Goal: Information Seeking & Learning: Find specific page/section

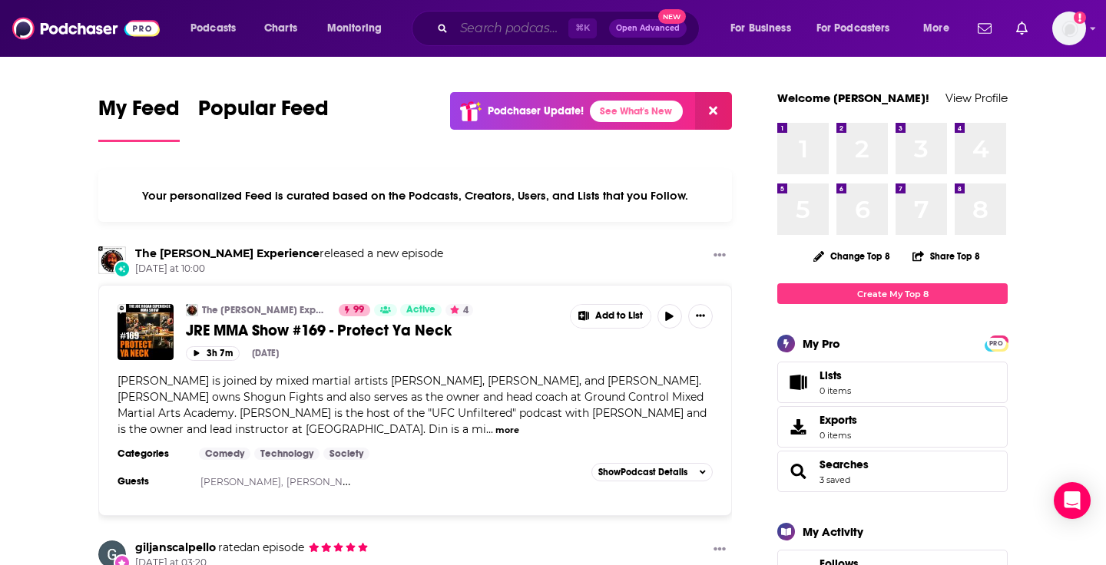
click at [511, 23] on input "Search podcasts, credits, & more..." at bounding box center [511, 28] width 114 height 25
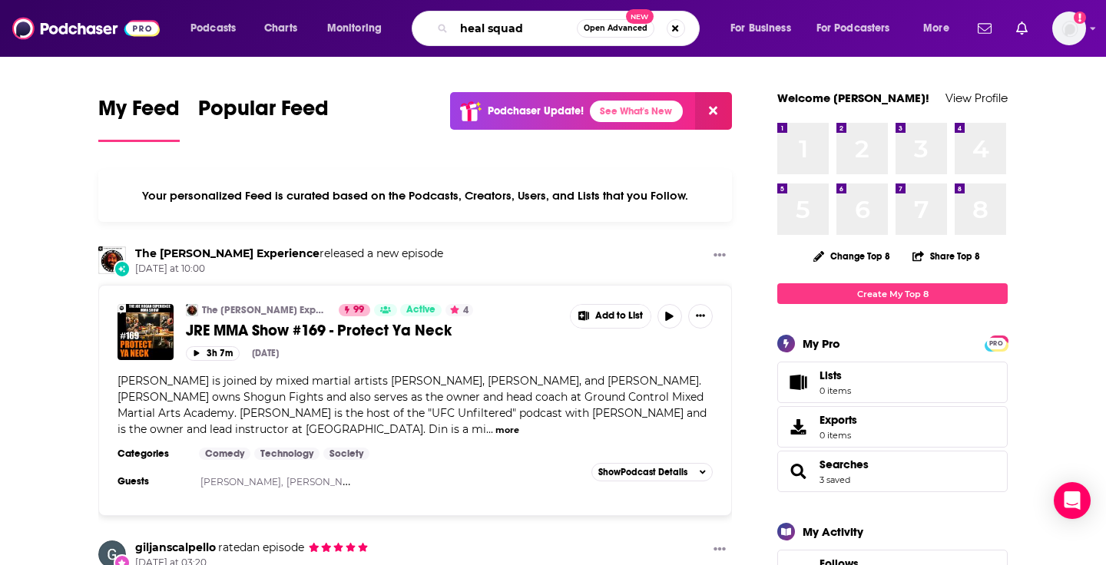
type input "heal squad"
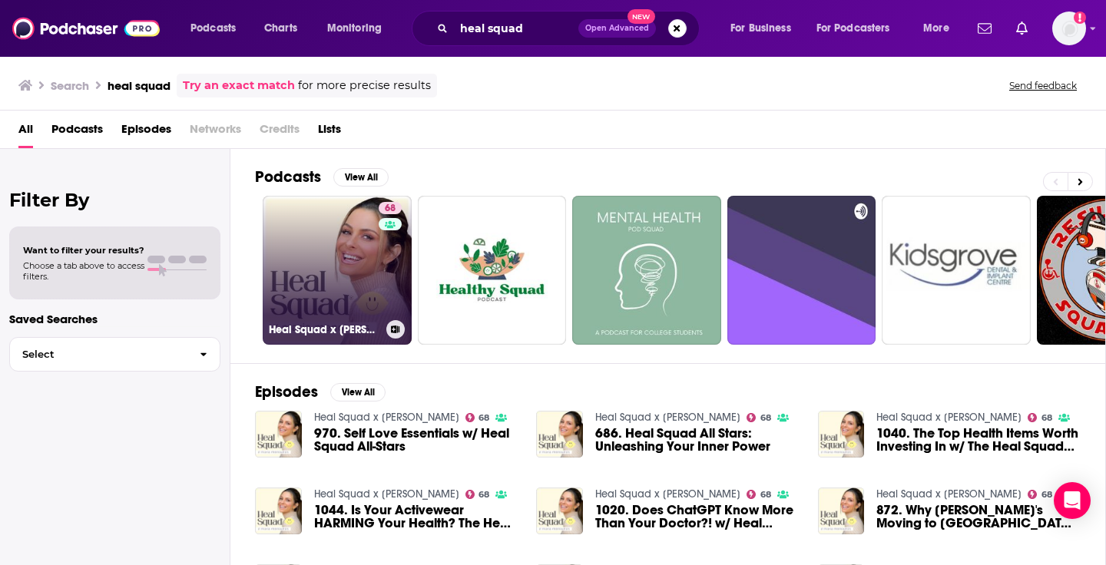
click at [332, 283] on link "68 Heal Squad x [PERSON_NAME]" at bounding box center [337, 270] width 149 height 149
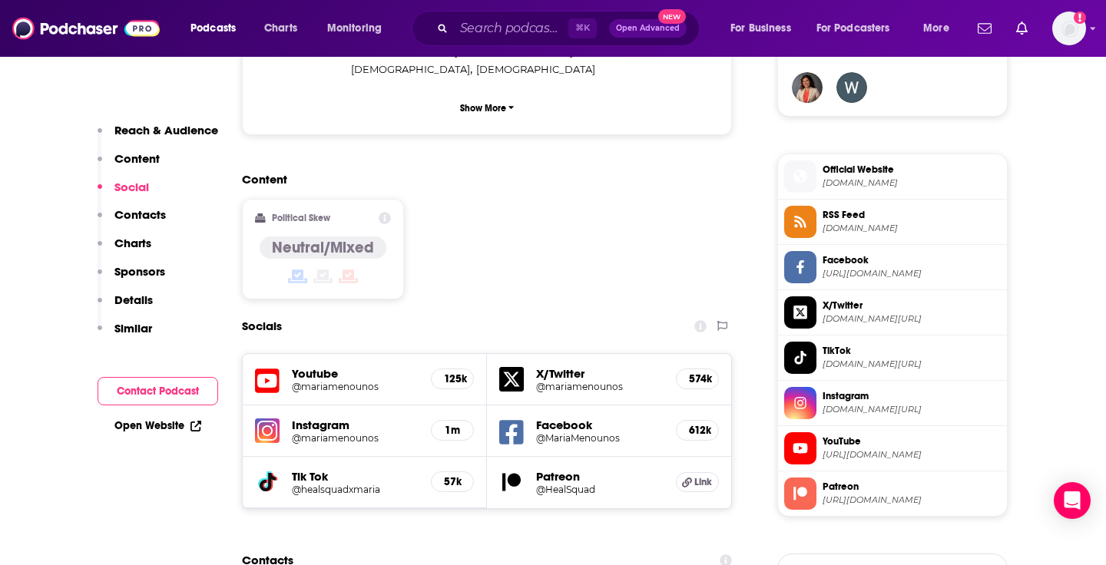
scroll to position [1162, 0]
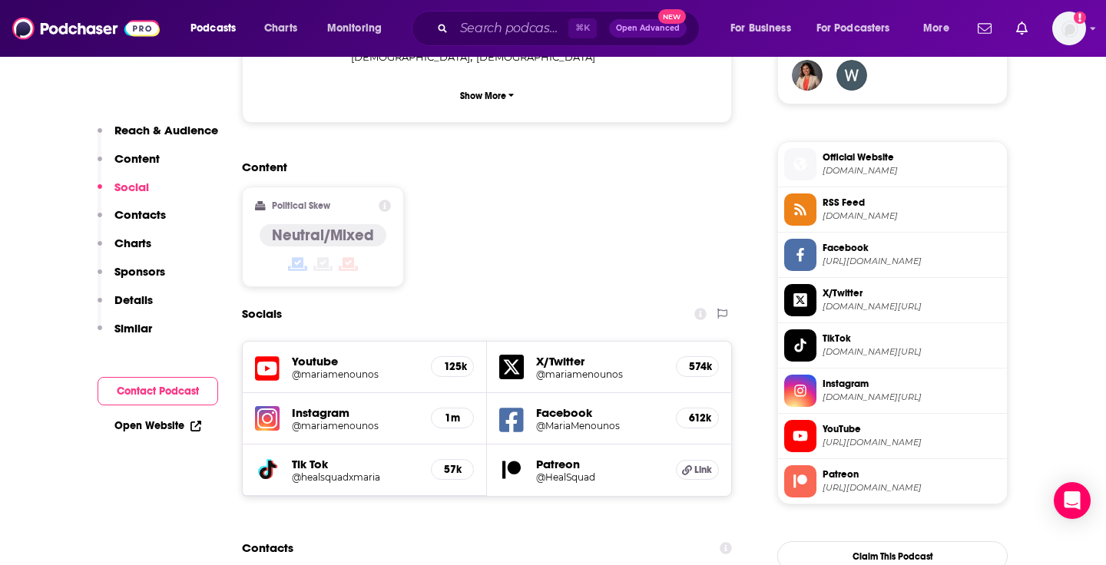
click at [840, 391] on span "Instagram" at bounding box center [911, 384] width 178 height 14
